Goal: Check status

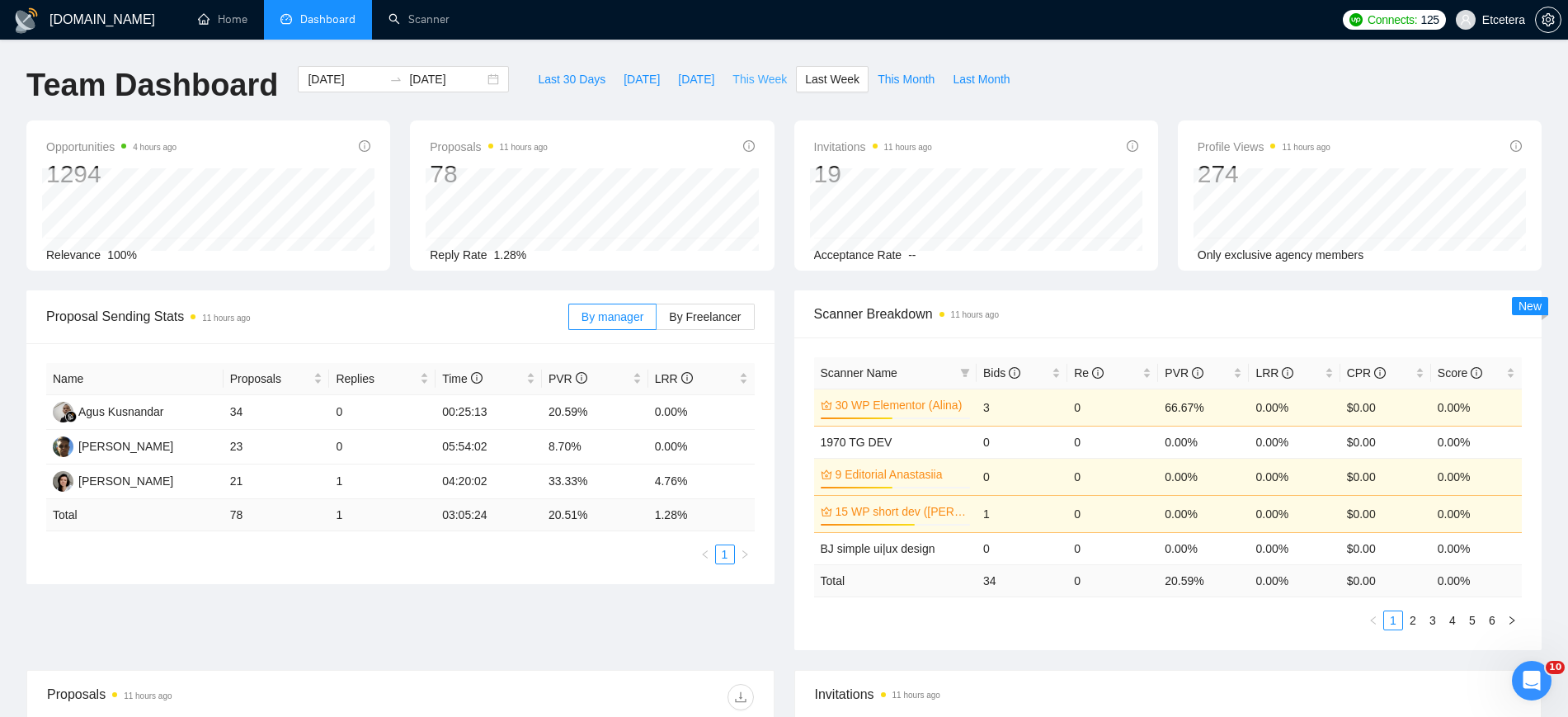
click at [740, 79] on span "This Week" at bounding box center [759, 79] width 54 height 18
type input "2025-08-25"
type input "2025-08-31"
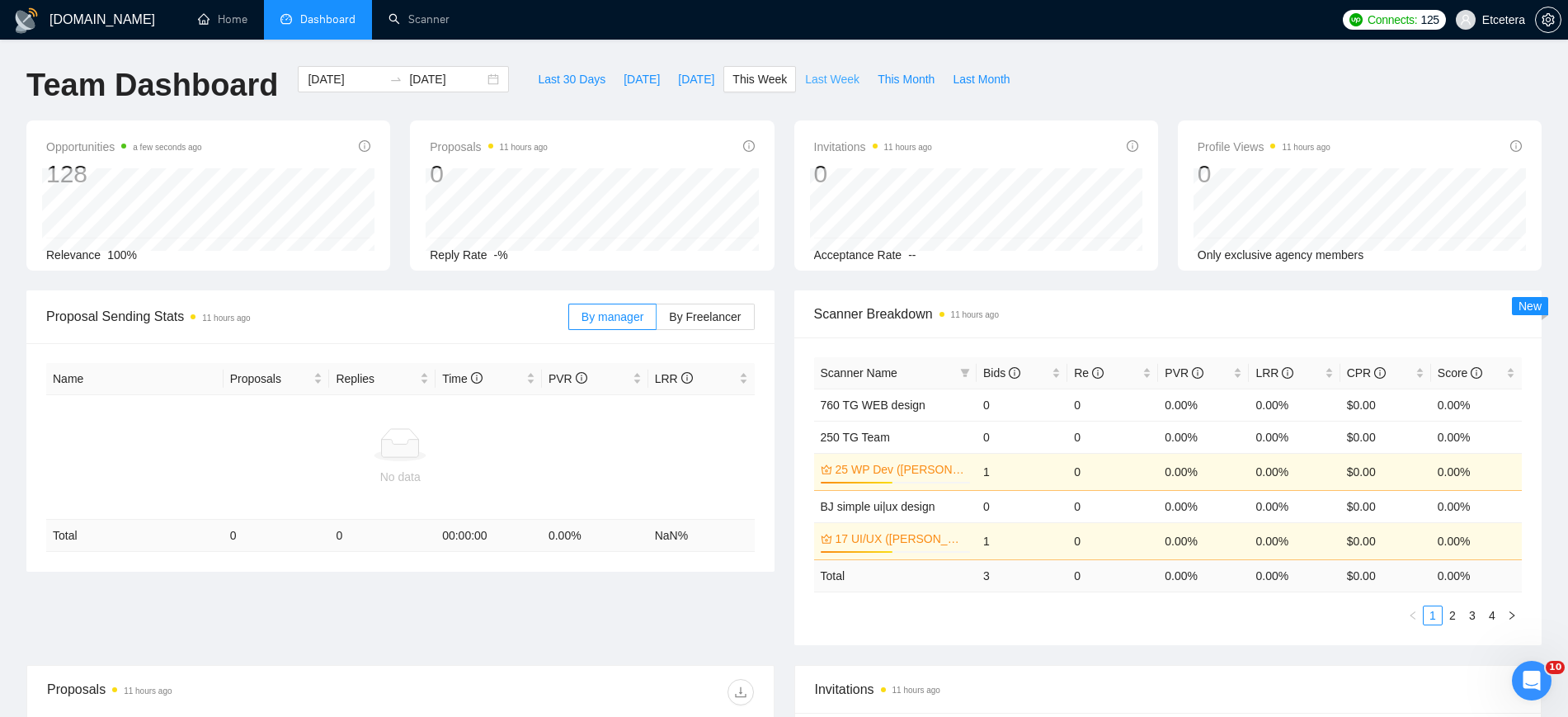
click at [807, 79] on span "Last Week" at bounding box center [832, 79] width 54 height 18
type input "2025-08-18"
type input "2025-08-24"
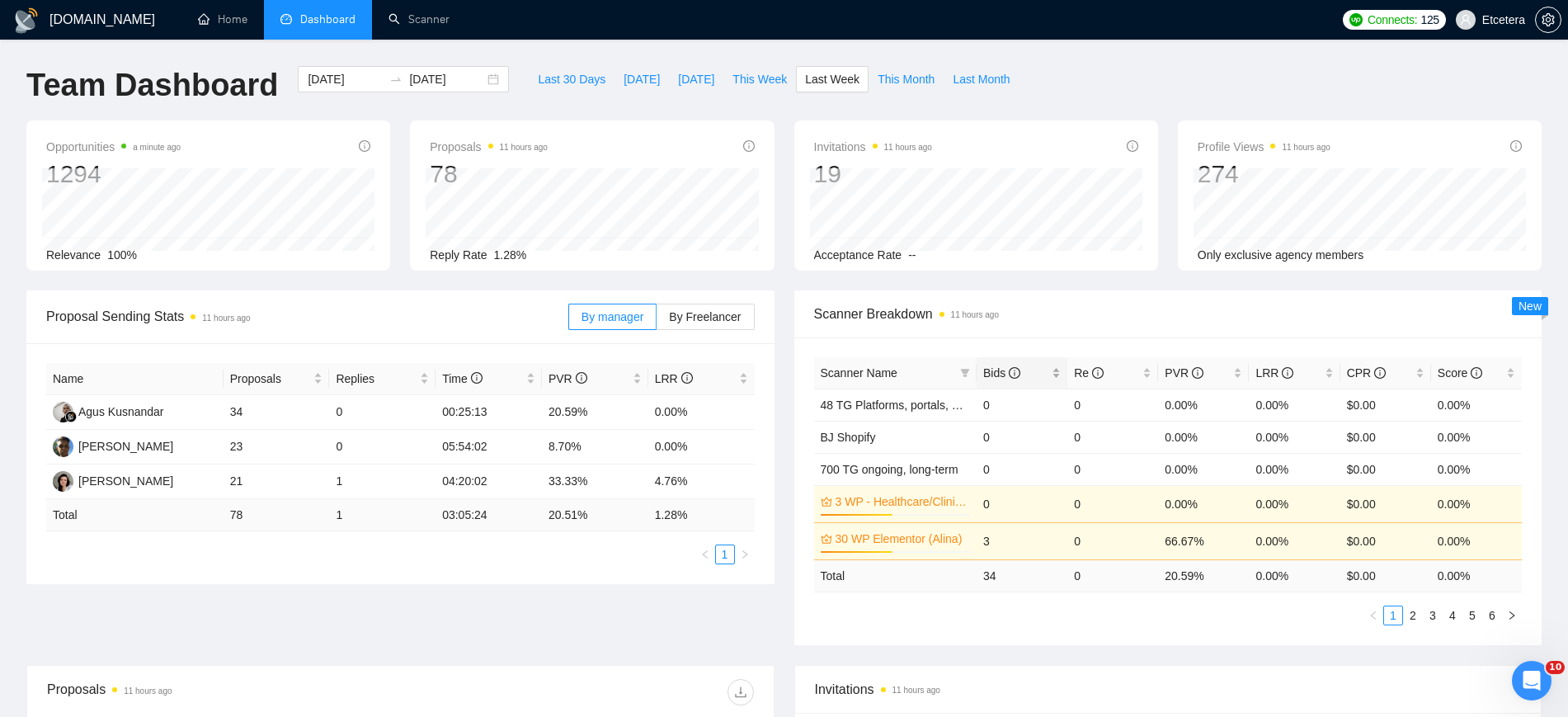
click at [1060, 367] on div "Bids" at bounding box center [1022, 372] width 78 height 18
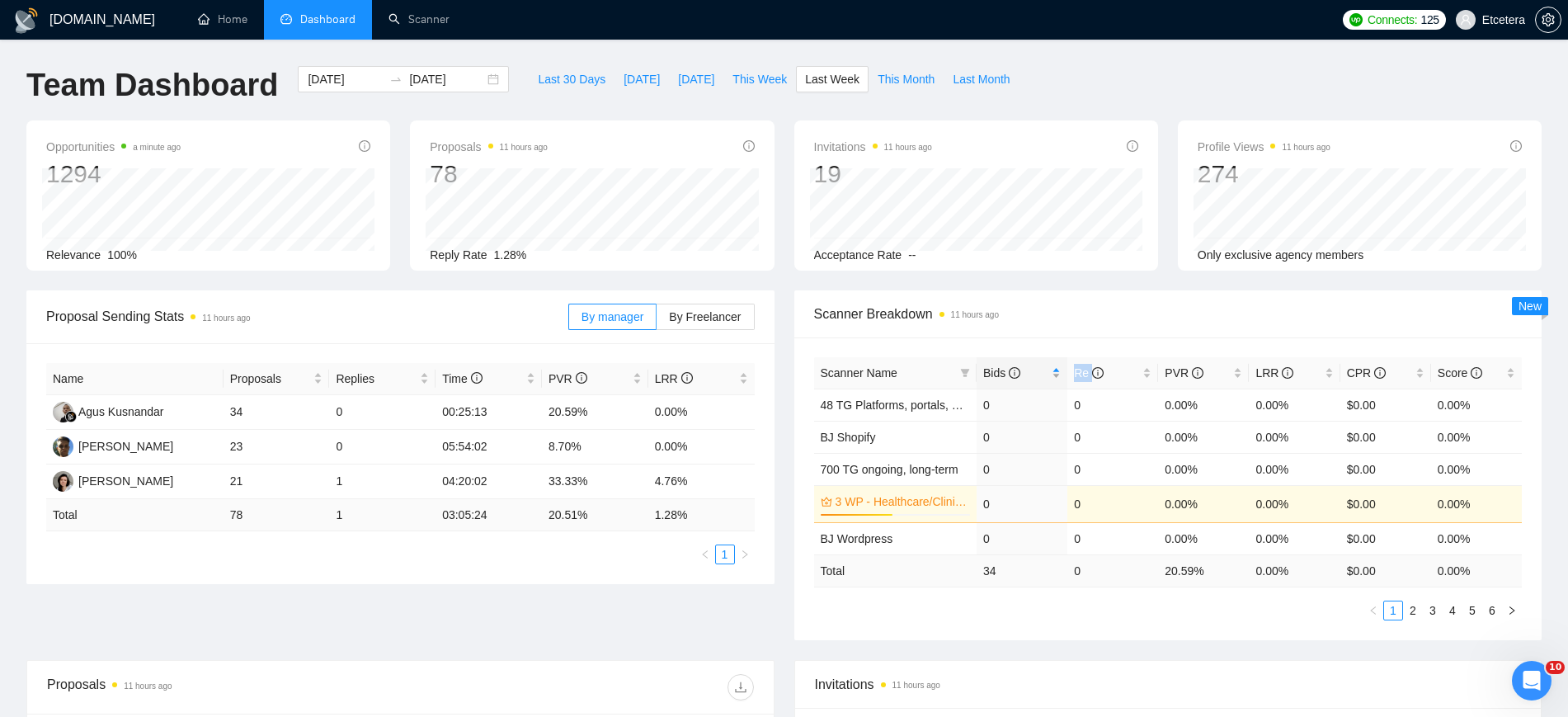
click at [1060, 367] on div "Bids" at bounding box center [1022, 372] width 78 height 18
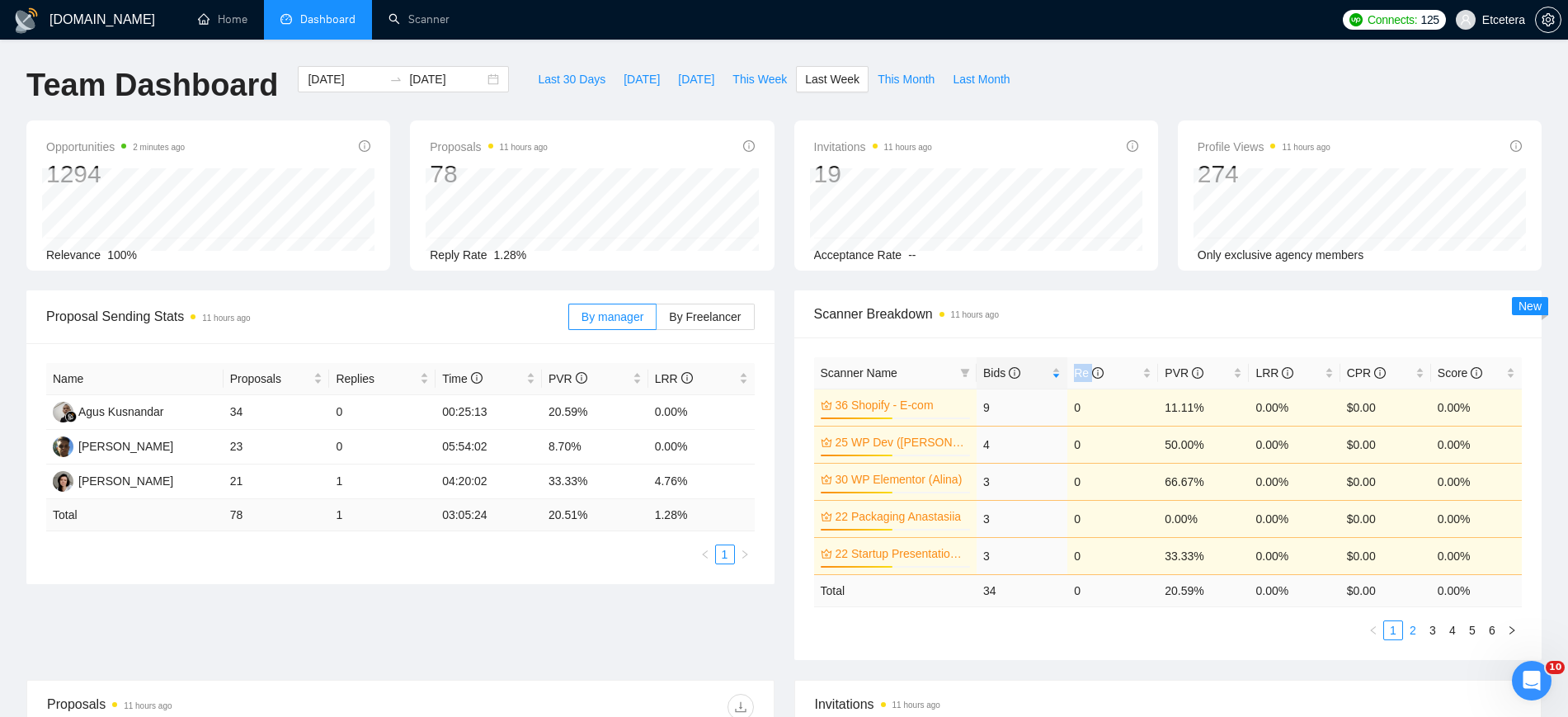
click at [1415, 629] on link "2" at bounding box center [1413, 630] width 18 height 18
click at [1431, 635] on link "3" at bounding box center [1432, 630] width 18 height 18
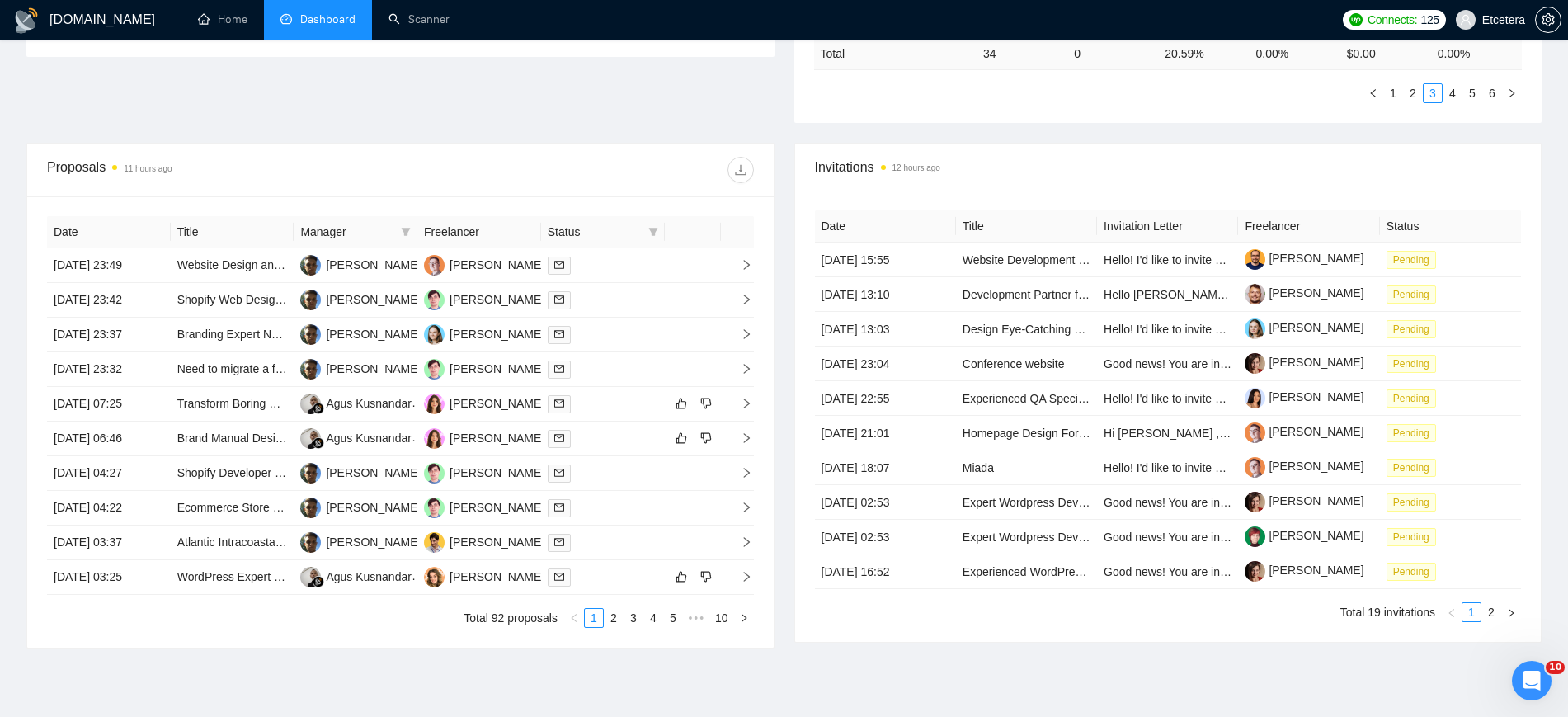
scroll to position [605, 0]
